Goal: Complete application form

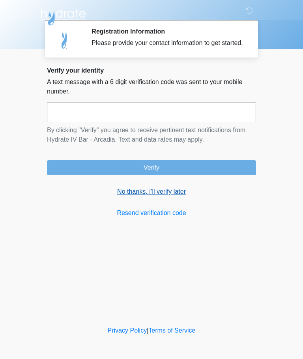
click at [179, 196] on link "No thanks, I'll verify later" at bounding box center [151, 191] width 209 height 9
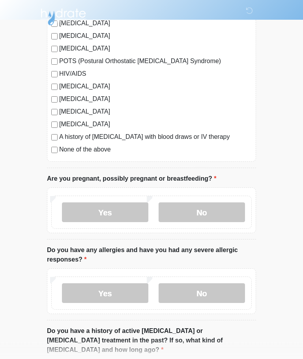
scroll to position [185, 0]
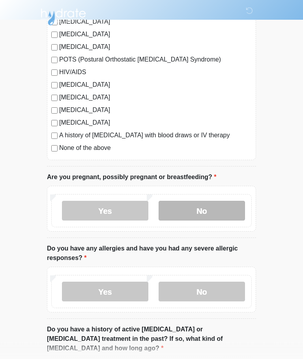
click at [222, 211] on label "No" at bounding box center [202, 211] width 86 height 20
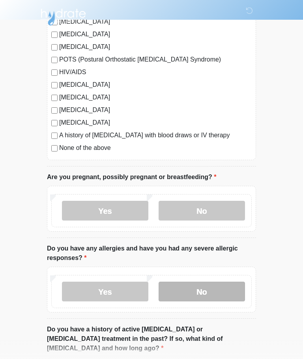
click at [221, 286] on label "No" at bounding box center [202, 292] width 86 height 20
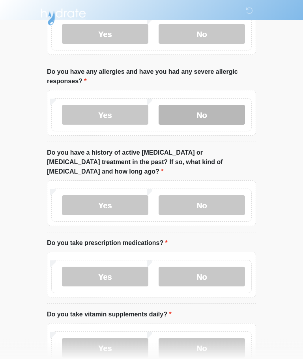
scroll to position [362, 0]
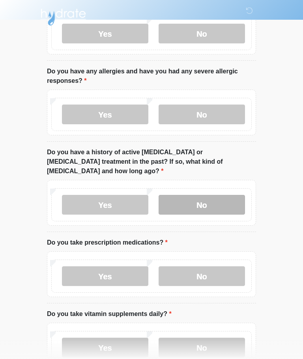
click at [218, 195] on label "No" at bounding box center [202, 205] width 86 height 20
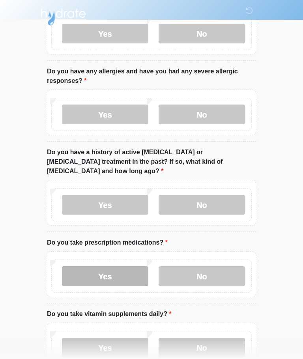
click at [113, 267] on label "Yes" at bounding box center [105, 276] width 86 height 20
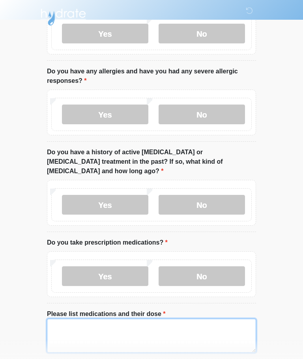
click at [156, 326] on textarea "Please list medications and their dose" at bounding box center [151, 336] width 209 height 34
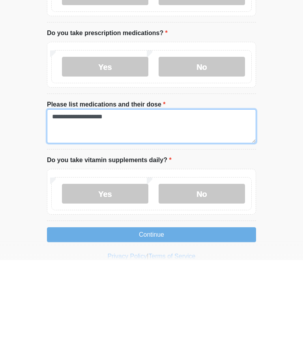
scroll to position [487, 0]
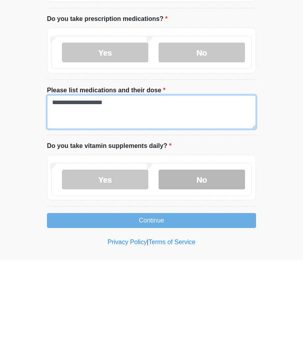
type textarea "**********"
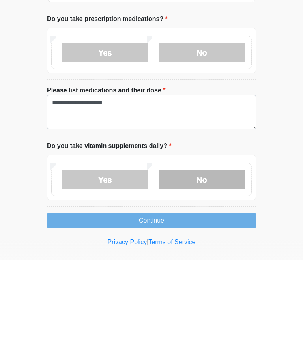
click at [223, 269] on label "No" at bounding box center [202, 279] width 86 height 20
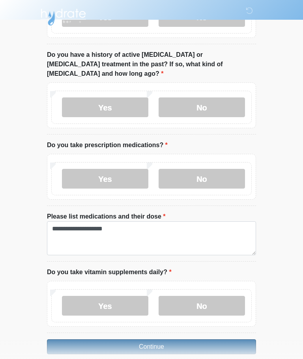
click at [203, 339] on button "Continue" at bounding box center [151, 346] width 209 height 15
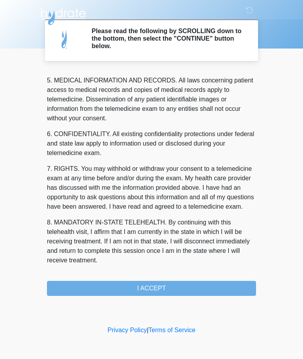
scroll to position [256, 0]
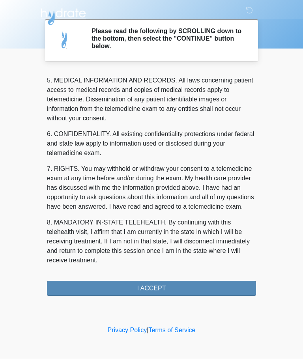
click at [173, 294] on button "I ACCEPT" at bounding box center [151, 288] width 209 height 15
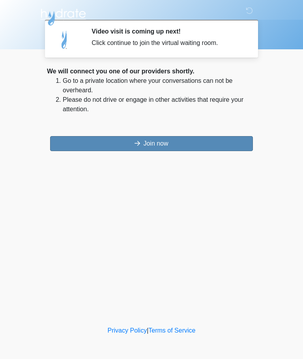
click at [156, 150] on button "Join now" at bounding box center [151, 143] width 203 height 15
click at [176, 142] on button "Join now" at bounding box center [151, 143] width 203 height 15
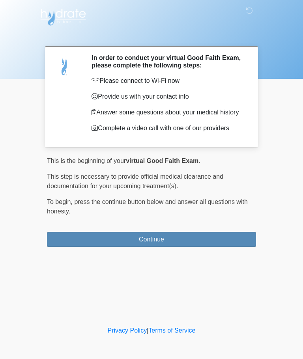
click at [216, 240] on button "Continue" at bounding box center [151, 239] width 209 height 15
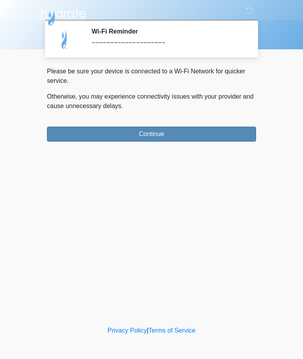
click at [233, 130] on button "Continue" at bounding box center [151, 134] width 209 height 15
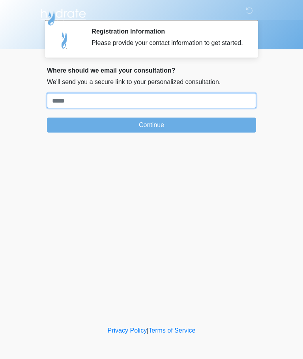
click at [194, 108] on input "Where should we email your treatment plan?" at bounding box center [151, 100] width 209 height 15
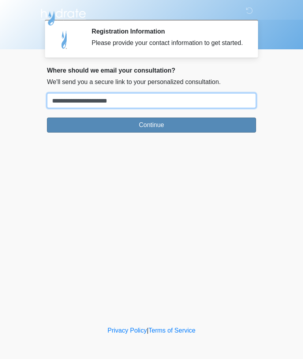
type input "**********"
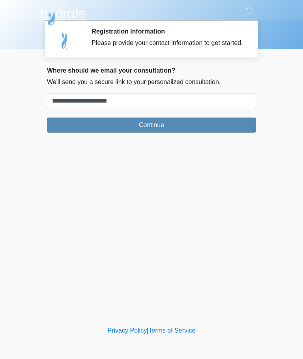
click at [212, 132] on button "Continue" at bounding box center [151, 125] width 209 height 15
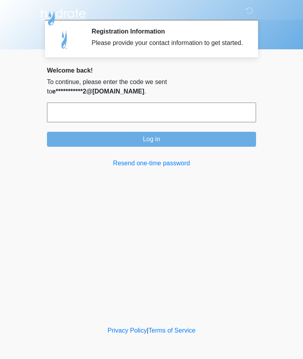
click at [187, 116] on input "text" at bounding box center [151, 113] width 209 height 20
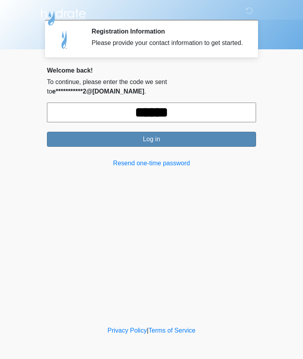
type input "******"
click at [211, 147] on button "Log in" at bounding box center [151, 139] width 209 height 15
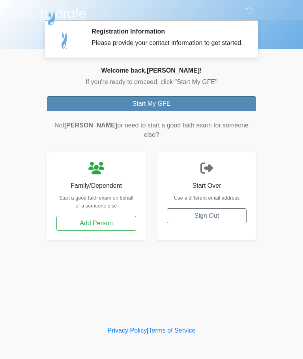
click at [206, 111] on button "Start My GFE" at bounding box center [151, 103] width 209 height 15
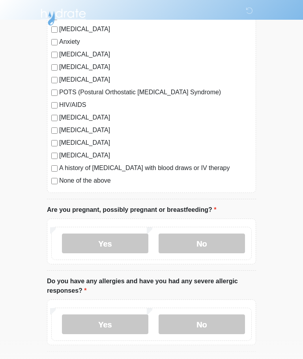
scroll to position [154, 0]
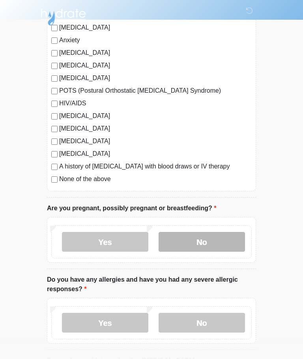
click at [219, 237] on label "No" at bounding box center [202, 242] width 86 height 20
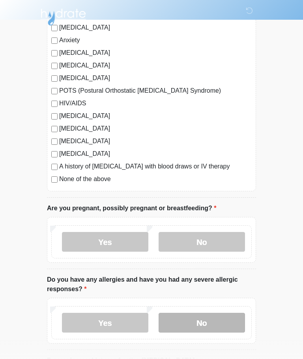
click at [212, 322] on label "No" at bounding box center [202, 323] width 86 height 20
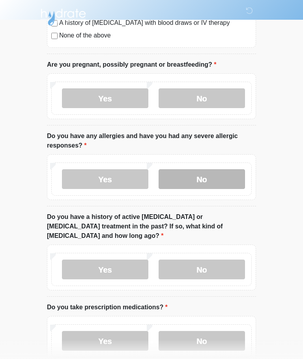
scroll to position [315, 0]
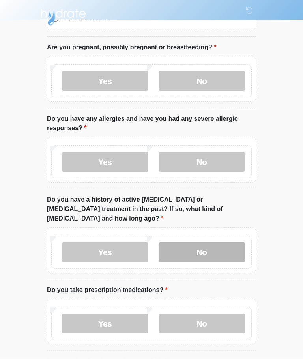
click at [217, 242] on label "No" at bounding box center [202, 252] width 86 height 20
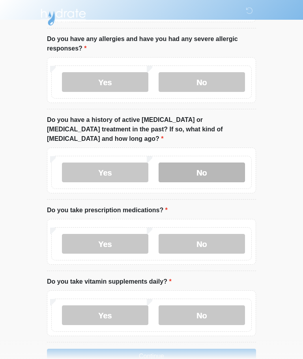
scroll to position [404, 0]
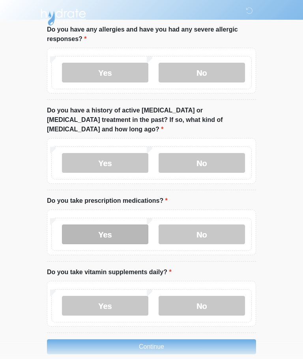
click at [76, 227] on label "Yes" at bounding box center [105, 234] width 86 height 20
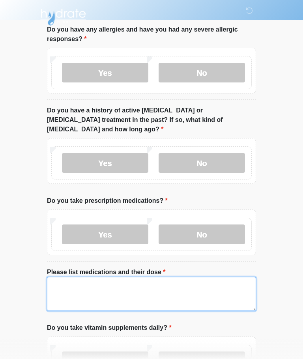
click at [68, 277] on textarea "Please list medications and their dose" at bounding box center [151, 294] width 209 height 34
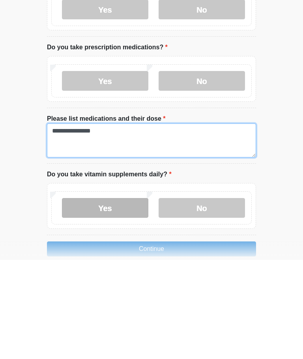
type textarea "**********"
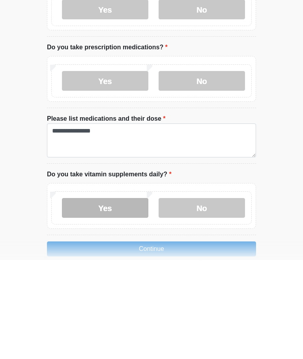
click at [79, 297] on label "Yes" at bounding box center [105, 307] width 86 height 20
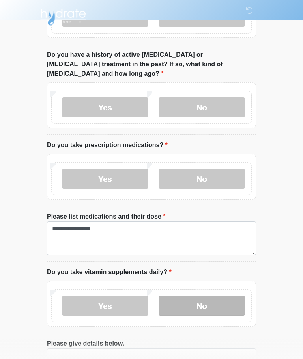
click at [218, 297] on label "No" at bounding box center [202, 306] width 86 height 20
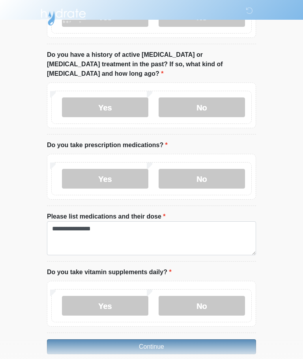
click at [212, 339] on button "Continue" at bounding box center [151, 346] width 209 height 15
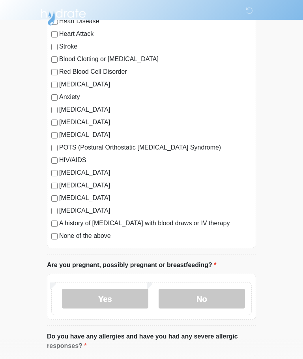
scroll to position [0, 0]
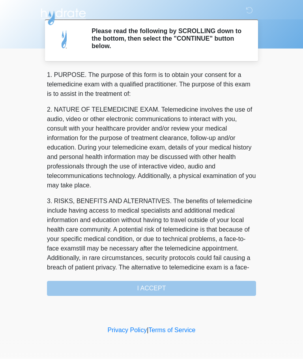
click at [184, 289] on div "1. PURPOSE. The purpose of this form is to obtain your consent for a telemedici…" at bounding box center [151, 184] width 209 height 226
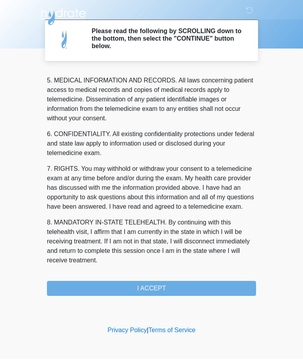
scroll to position [256, 0]
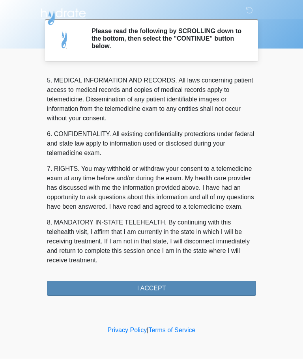
click at [210, 281] on button "I ACCEPT" at bounding box center [151, 288] width 209 height 15
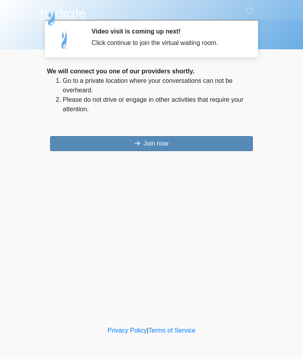
click at [187, 149] on button "Join now" at bounding box center [151, 143] width 203 height 15
click at [206, 145] on button "Join now" at bounding box center [151, 143] width 203 height 15
click at [166, 151] on button "Join now" at bounding box center [151, 143] width 203 height 15
